Goal: Task Accomplishment & Management: Complete application form

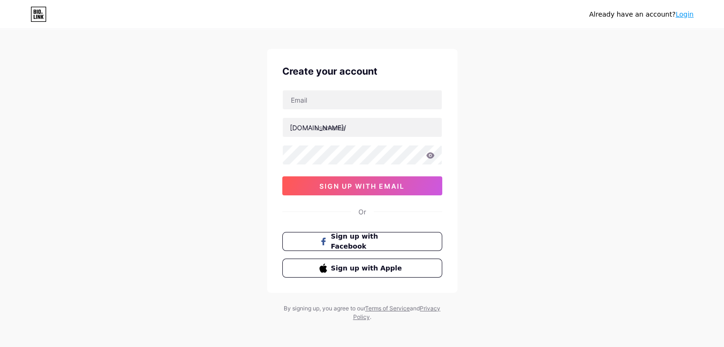
scroll to position [16, 0]
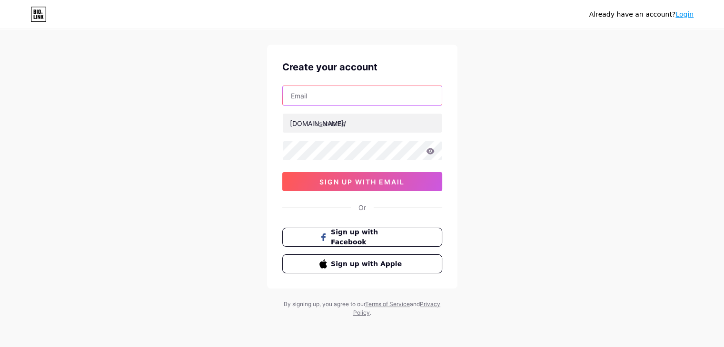
click at [308, 87] on input "text" at bounding box center [362, 95] width 159 height 19
type input "[EMAIL_ADDRESS][DOMAIN_NAME]"
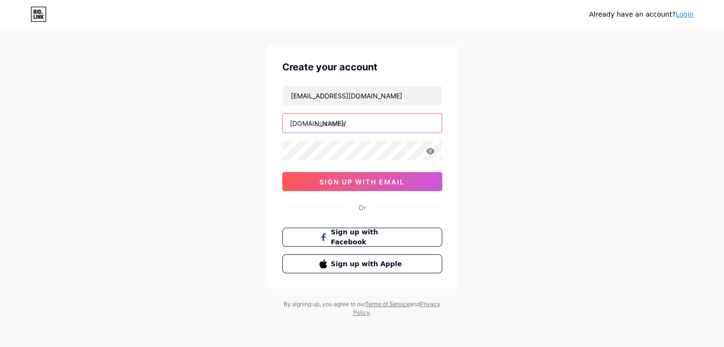
click at [335, 123] on input "text" at bounding box center [362, 123] width 159 height 19
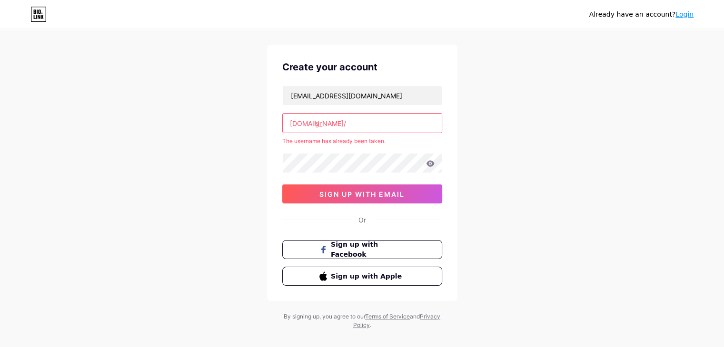
type input "g"
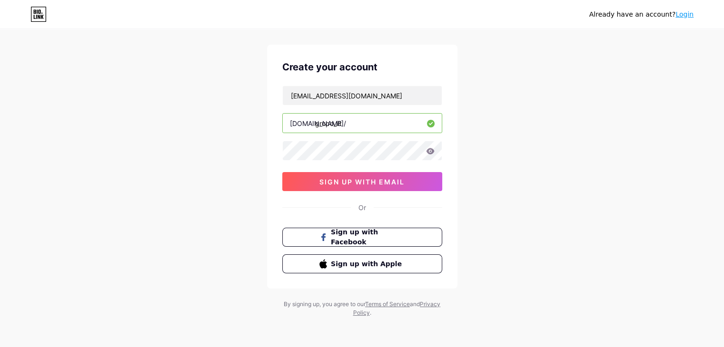
type input "grupo_ilt"
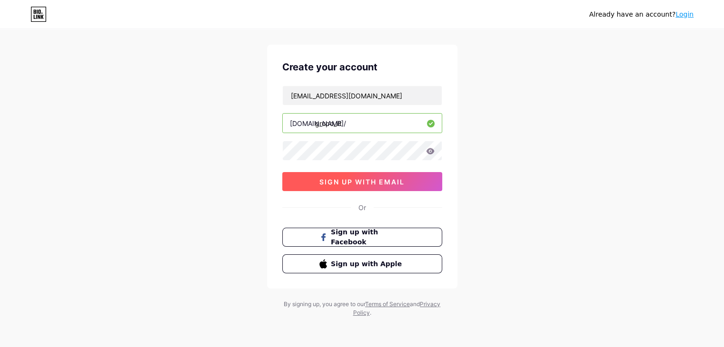
click at [404, 181] on span "sign up with email" at bounding box center [361, 182] width 85 height 8
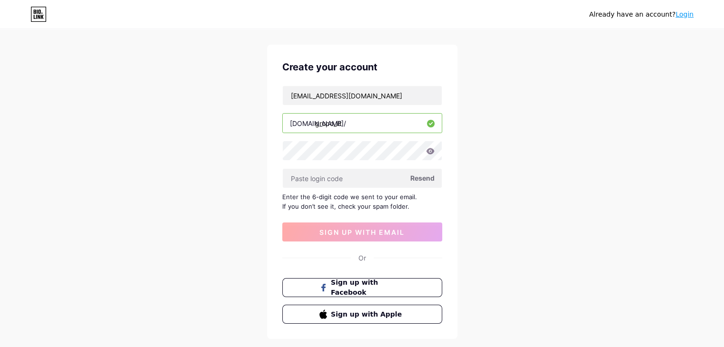
click at [422, 178] on span "Resend" at bounding box center [422, 178] width 24 height 10
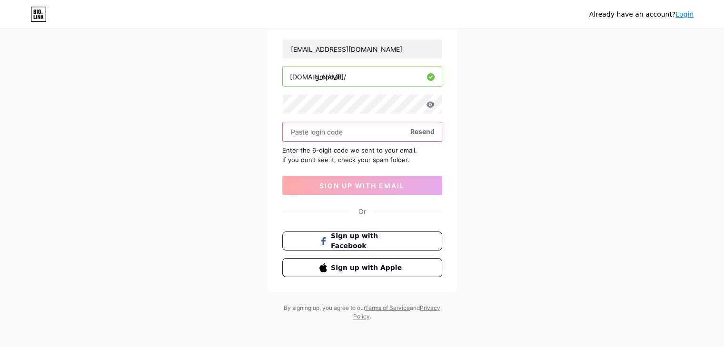
scroll to position [64, 0]
paste input "321722"
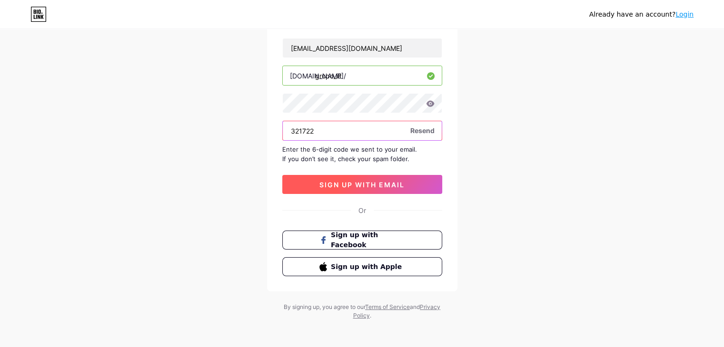
type input "321722"
click at [388, 181] on span "sign up with email" at bounding box center [361, 185] width 85 height 8
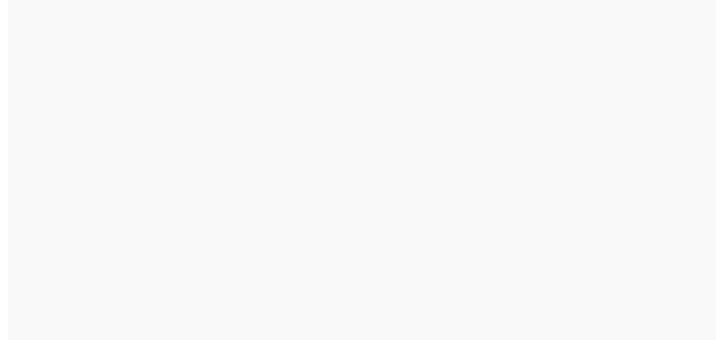
scroll to position [0, 0]
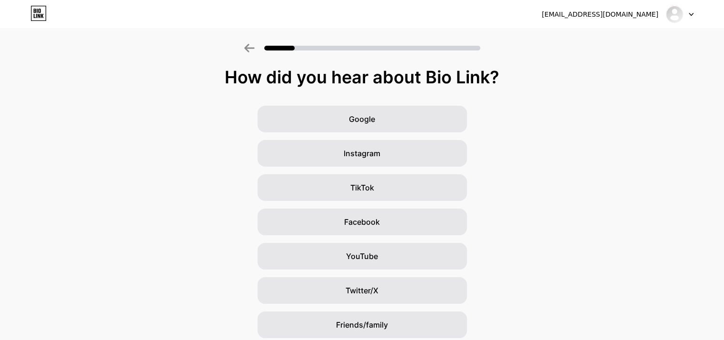
click at [721, 152] on div "Google Instagram TikTok Facebook YouTube Twitter/X Friends/family Other" at bounding box center [362, 239] width 724 height 266
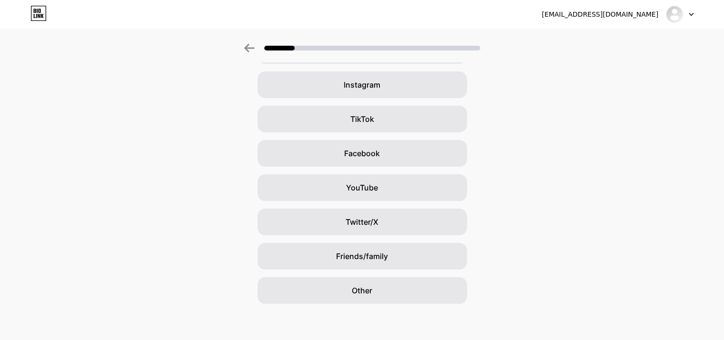
scroll to position [70, 0]
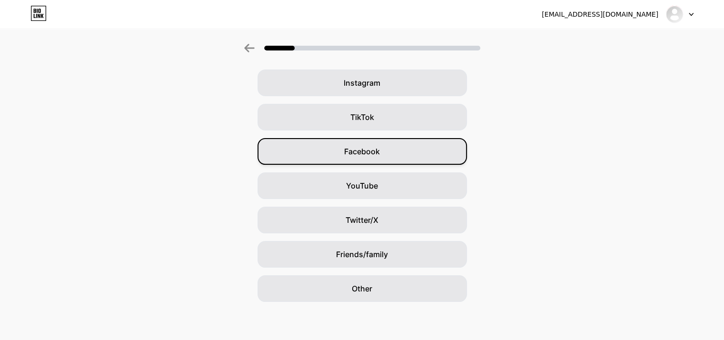
click at [368, 152] on span "Facebook" at bounding box center [362, 151] width 36 height 11
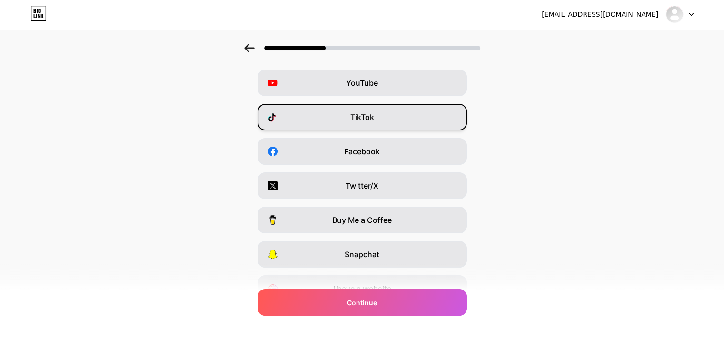
scroll to position [0, 0]
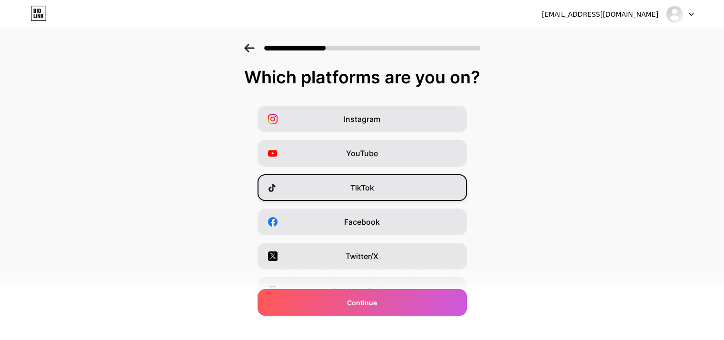
click at [369, 185] on span "TikTok" at bounding box center [362, 187] width 24 height 11
click at [251, 52] on icon at bounding box center [249, 48] width 10 height 9
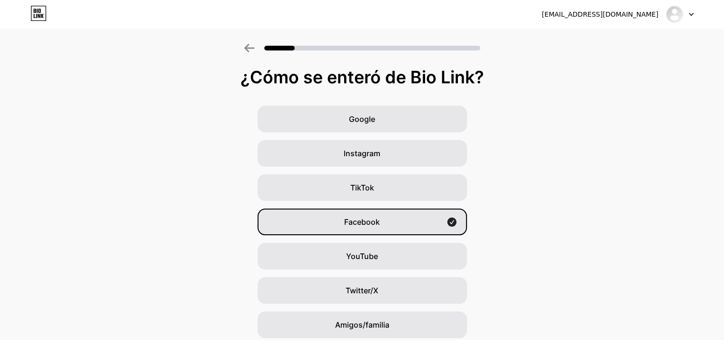
click at [554, 143] on div "Google Instagram TikTok Facebook YouTube Twitter/X Amigos/familia Otro" at bounding box center [362, 239] width 724 height 266
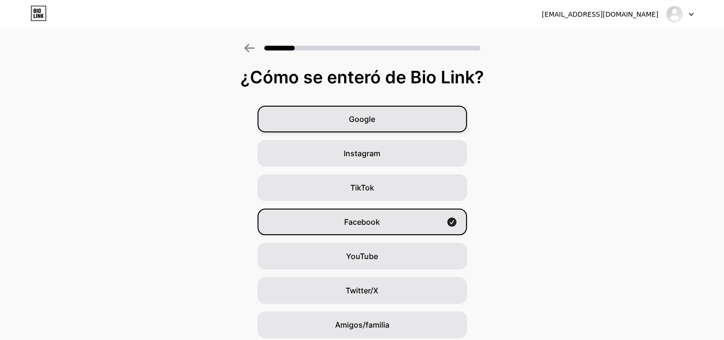
click at [404, 118] on div "Google" at bounding box center [361, 119] width 209 height 27
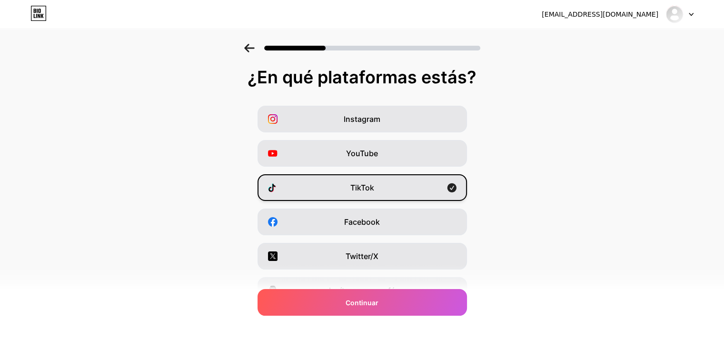
click at [409, 186] on div "TikTok" at bounding box center [361, 187] width 209 height 27
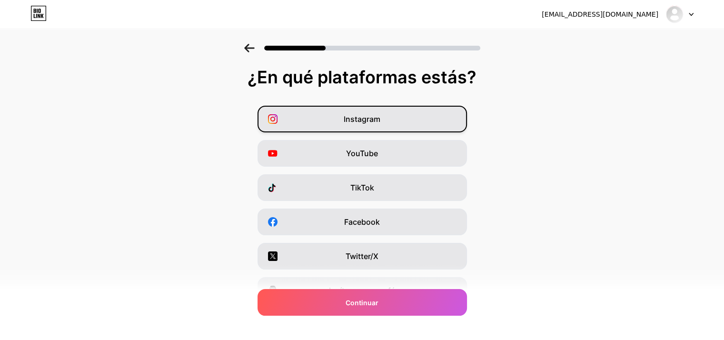
click at [404, 125] on div "Instagram" at bounding box center [361, 119] width 209 height 27
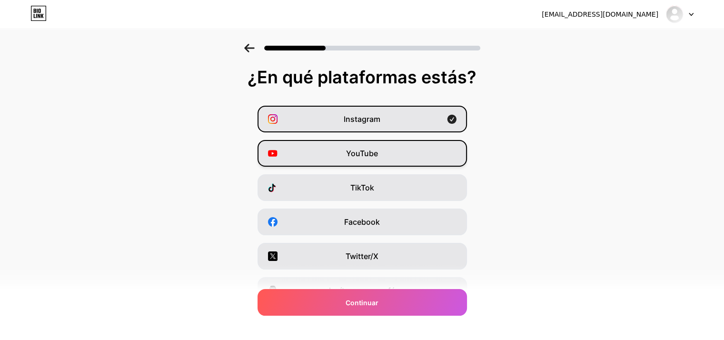
click at [396, 146] on div "YouTube" at bounding box center [361, 153] width 209 height 27
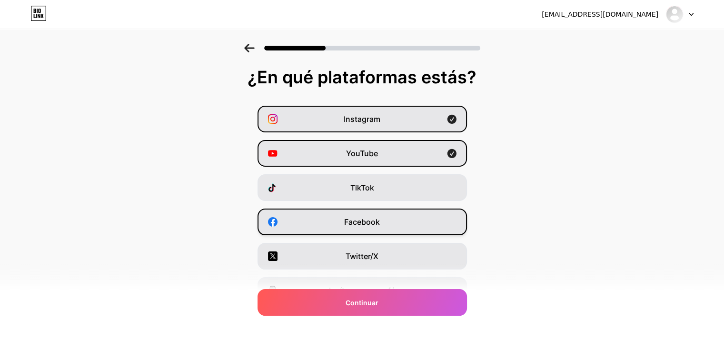
click at [358, 230] on div "Facebook" at bounding box center [361, 221] width 209 height 27
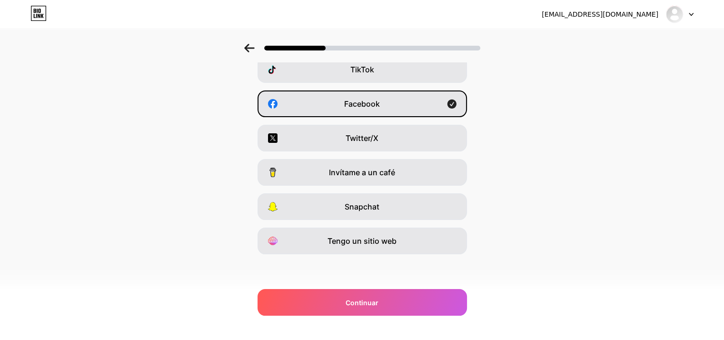
scroll to position [118, 0]
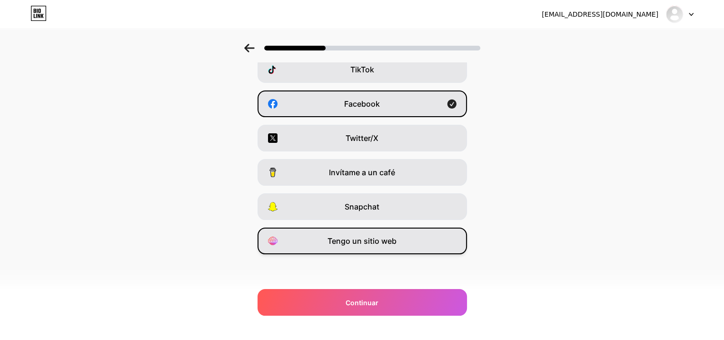
click at [364, 249] on div "Tengo un sitio web" at bounding box center [361, 240] width 209 height 27
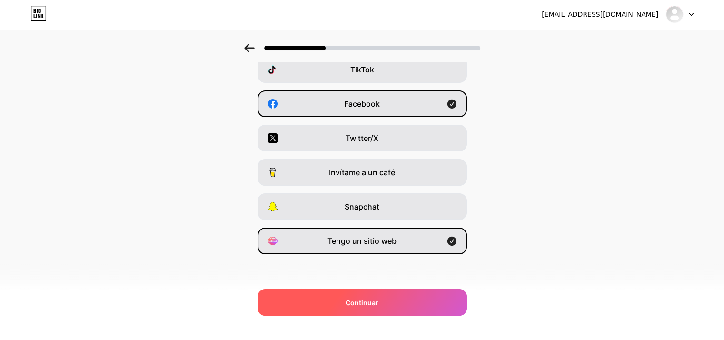
click at [398, 305] on div "Continuar" at bounding box center [361, 302] width 209 height 27
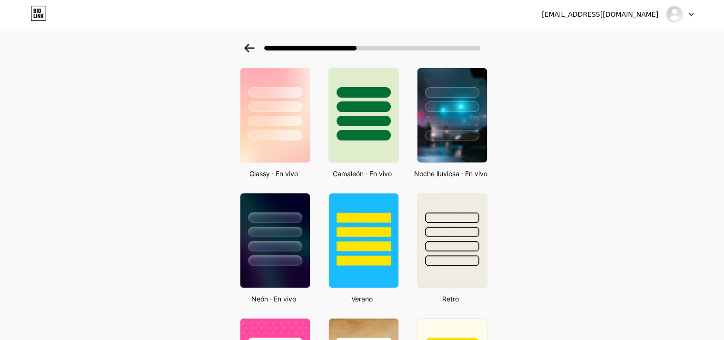
scroll to position [0, 0]
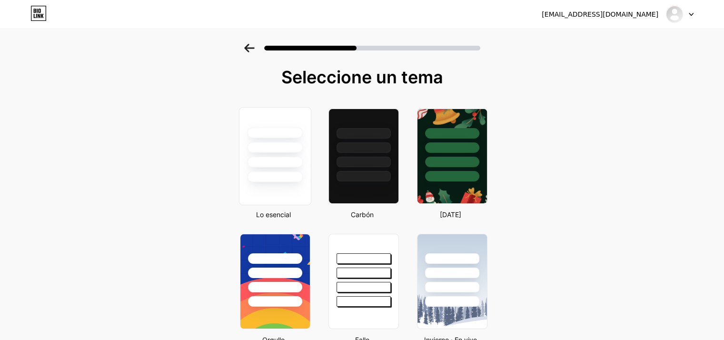
click at [251, 144] on div at bounding box center [274, 145] width 71 height 75
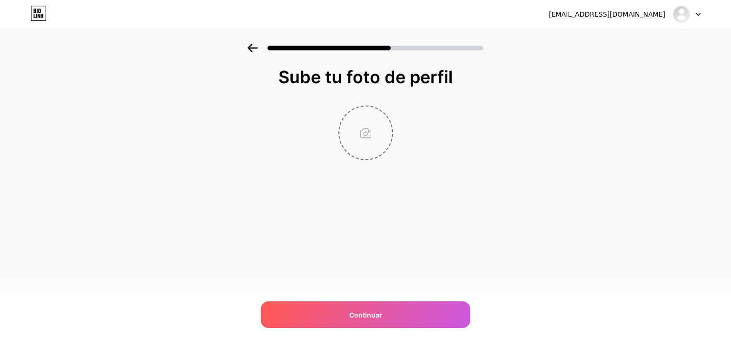
click at [362, 133] on input "file" at bounding box center [365, 133] width 53 height 53
type input "C:\fakepath\ILT - [PERSON_NAME].png"
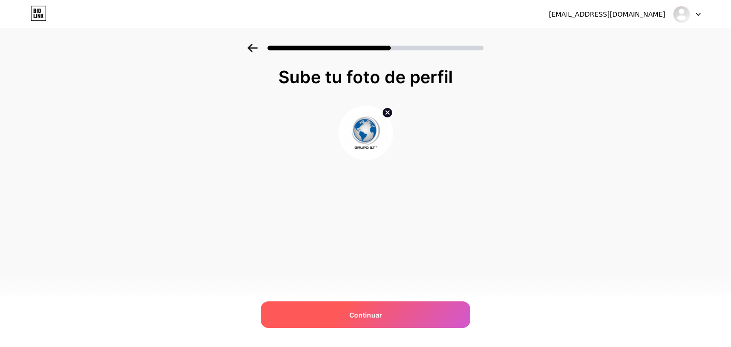
click at [397, 314] on div "Continuar" at bounding box center [365, 315] width 209 height 27
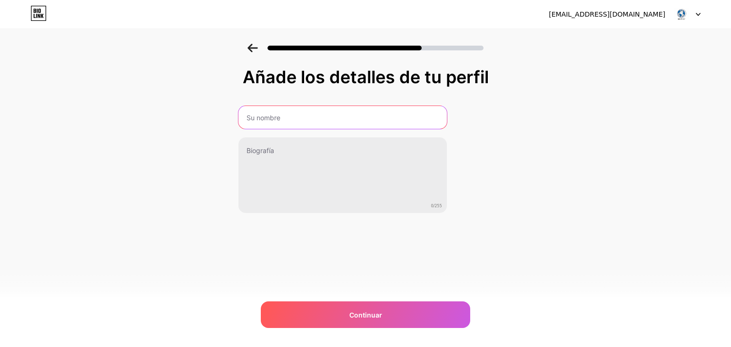
click at [268, 113] on input "text" at bounding box center [342, 117] width 208 height 23
type input "Grupo ILT"
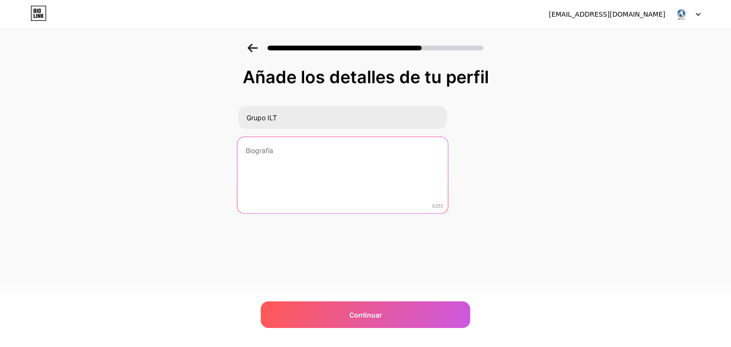
click at [280, 158] on textarea at bounding box center [342, 176] width 210 height 78
paste textarea "Grupo ILT es una empresa especializada en comercio exterior, logística y aduana…"
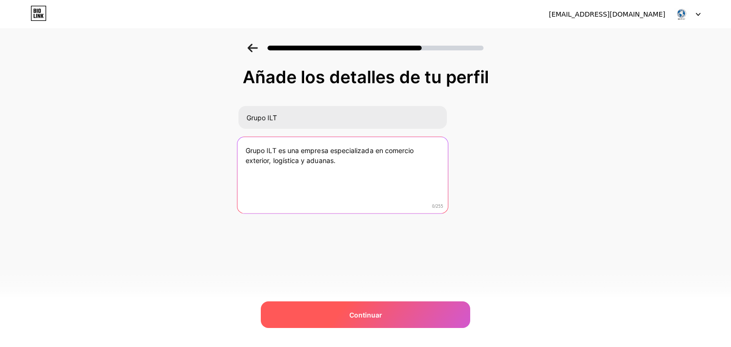
type textarea "Grupo ILT es una empresa especializada en comercio exterior, logística y aduana…"
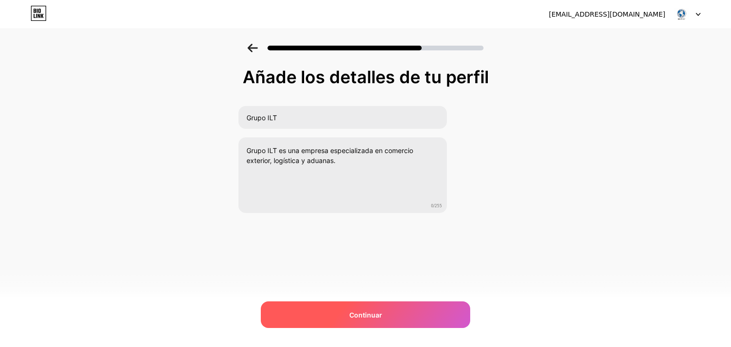
click at [328, 308] on div "Continuar" at bounding box center [365, 315] width 209 height 27
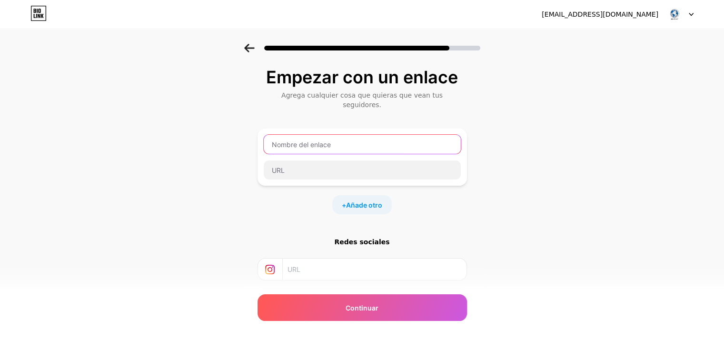
click at [290, 135] on input "text" at bounding box center [362, 144] width 197 height 19
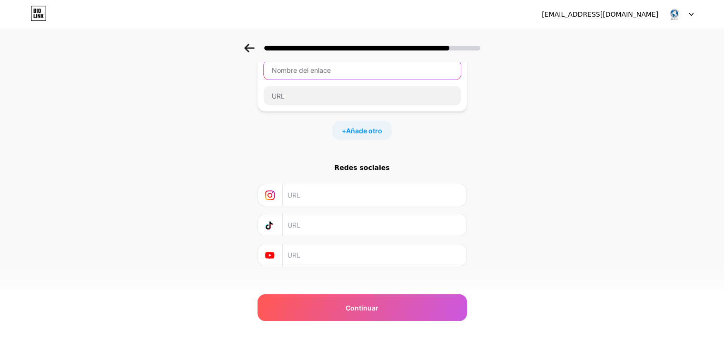
scroll to position [75, 0]
click at [300, 189] on input "text" at bounding box center [373, 193] width 173 height 21
